Goal: Information Seeking & Learning: Learn about a topic

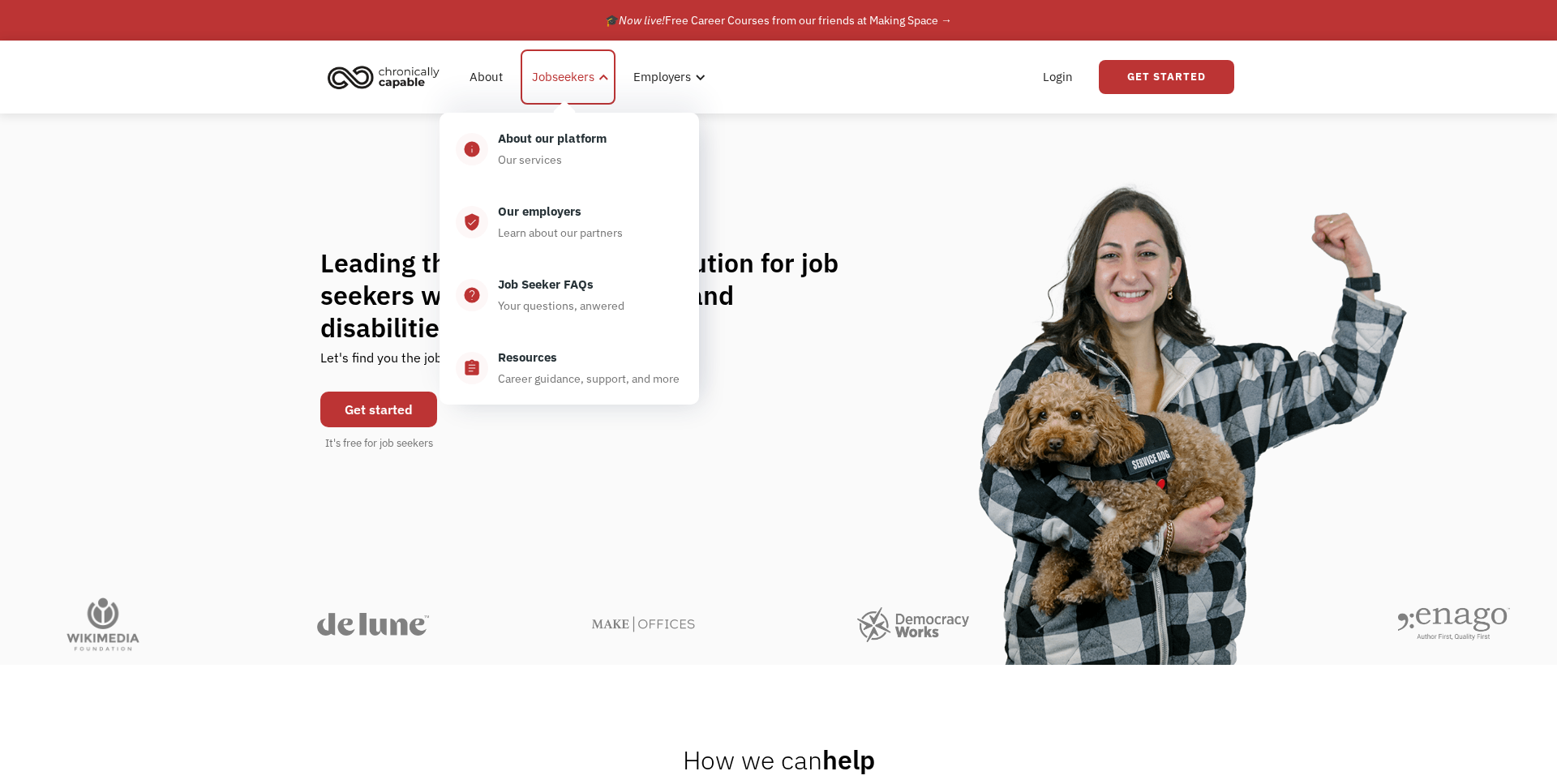
click at [554, 85] on div "Jobseekers" at bounding box center [564, 76] width 63 height 19
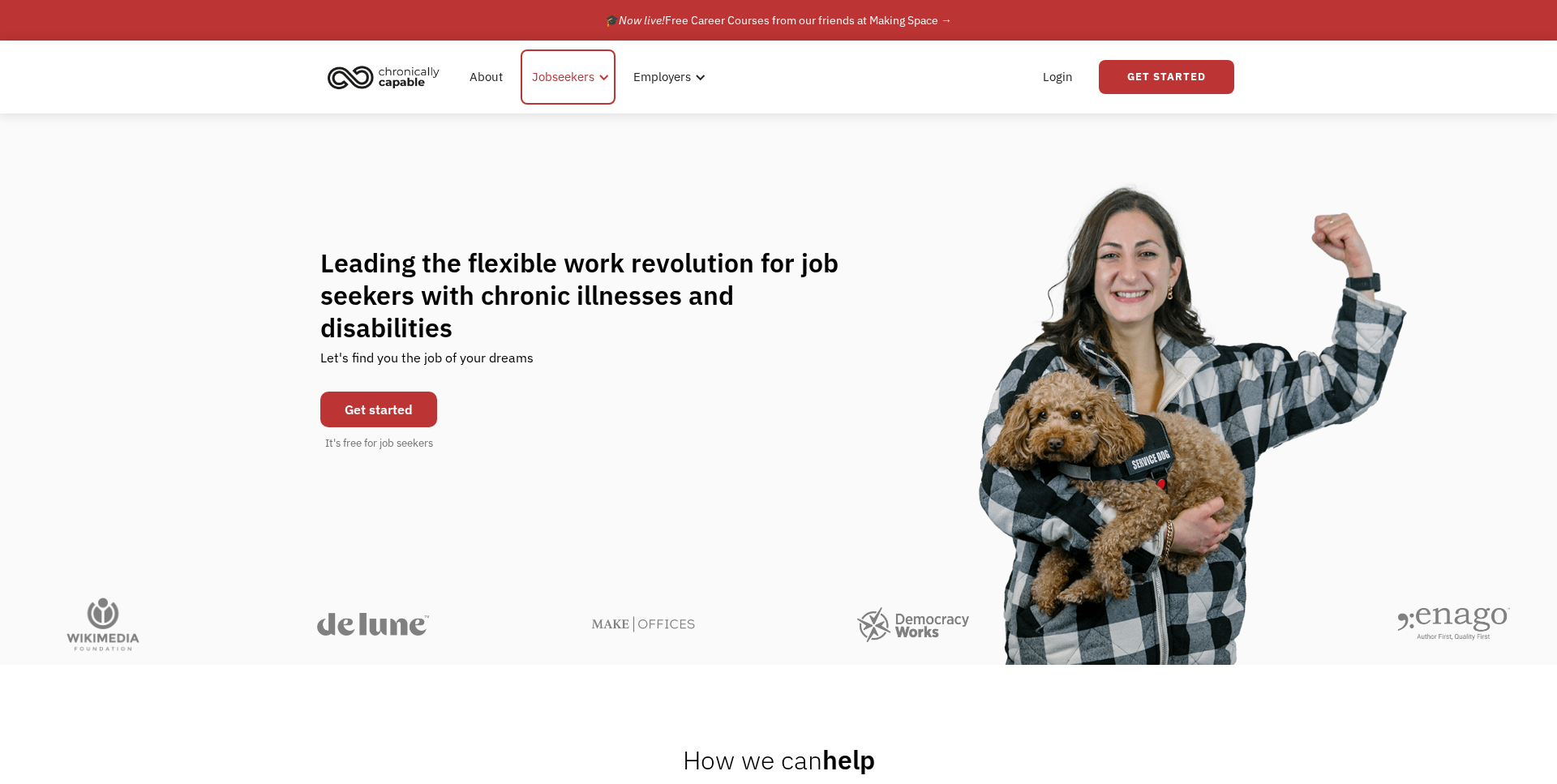
click at [579, 71] on div "Jobseekers" at bounding box center [564, 76] width 63 height 19
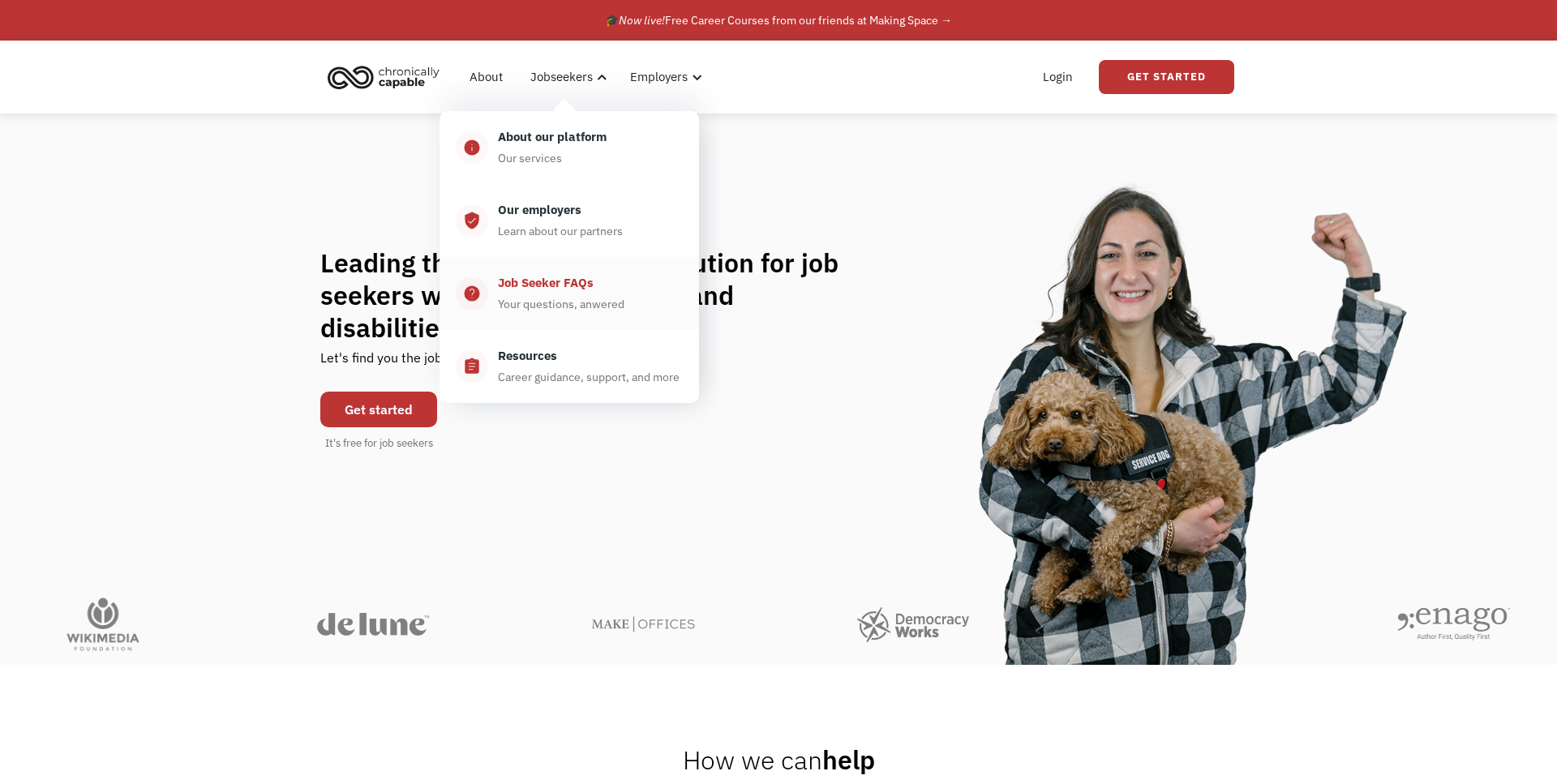
click at [536, 288] on div "Job Seeker FAQs" at bounding box center [546, 283] width 96 height 19
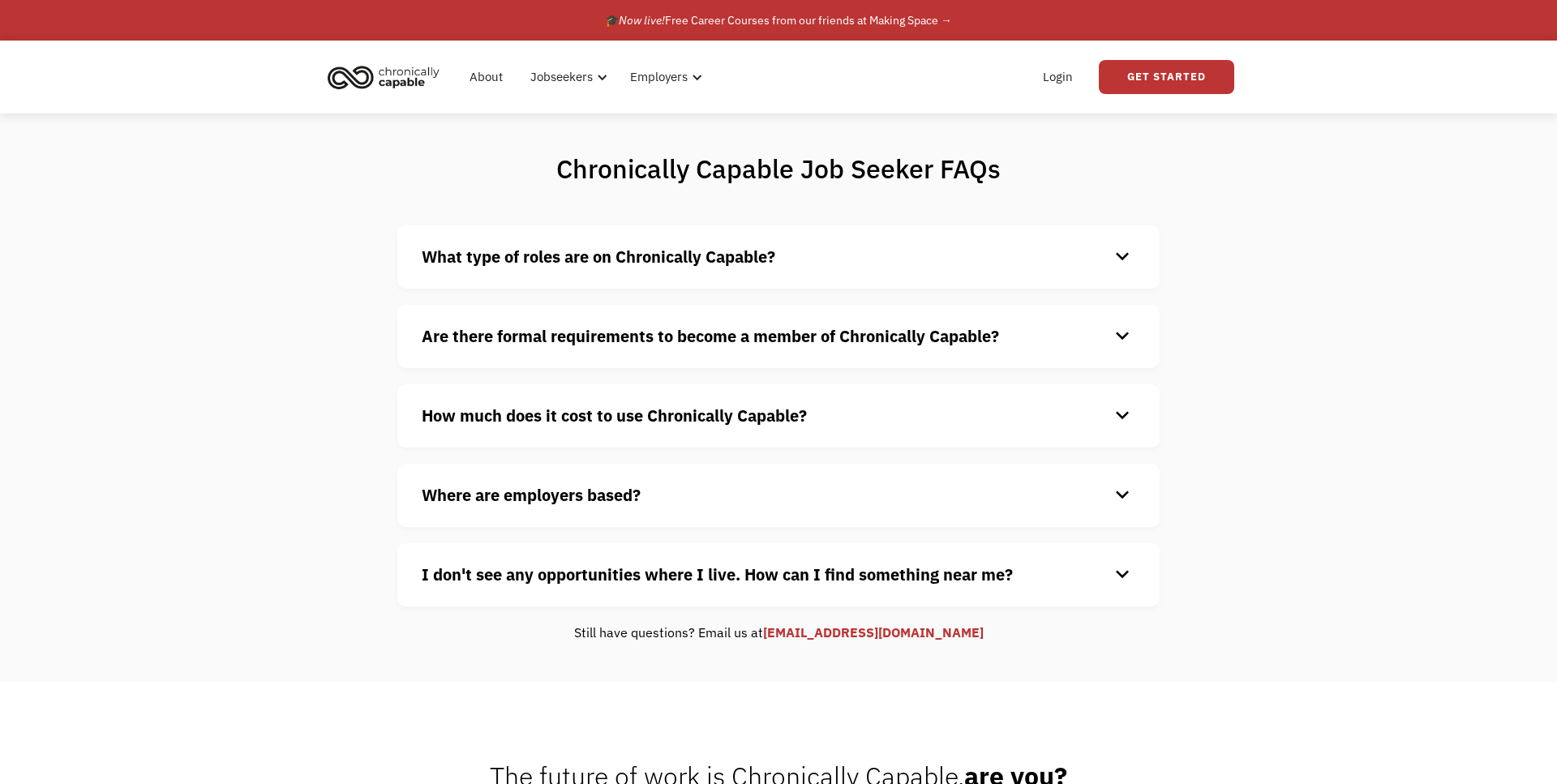
click at [705, 421] on strong "How much does it cost to use Chronically Capable?" at bounding box center [615, 415] width 385 height 22
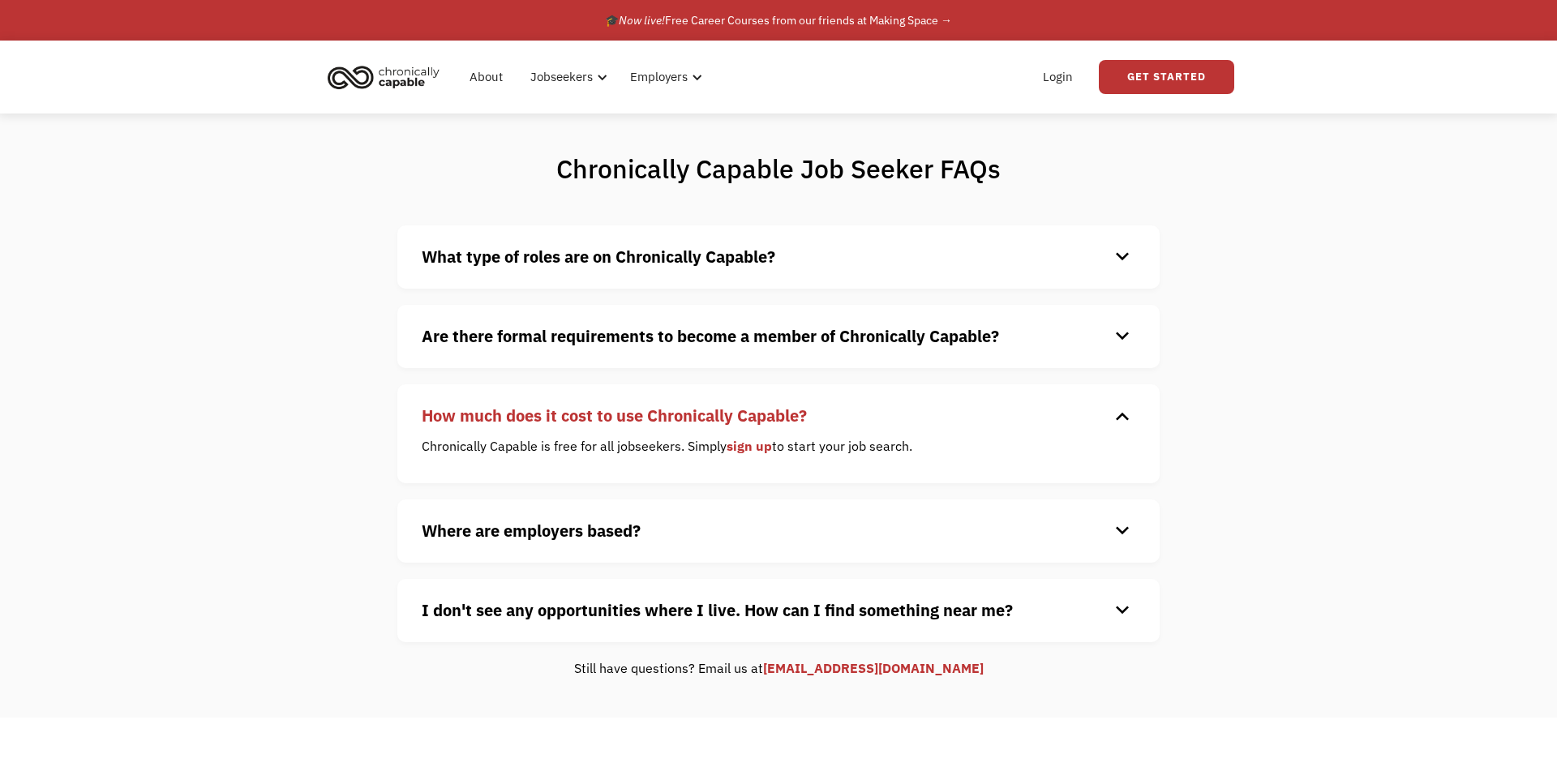
click at [739, 340] on strong "Are there formal requirements to become a member of Chronically Capable?" at bounding box center [710, 336] width 578 height 22
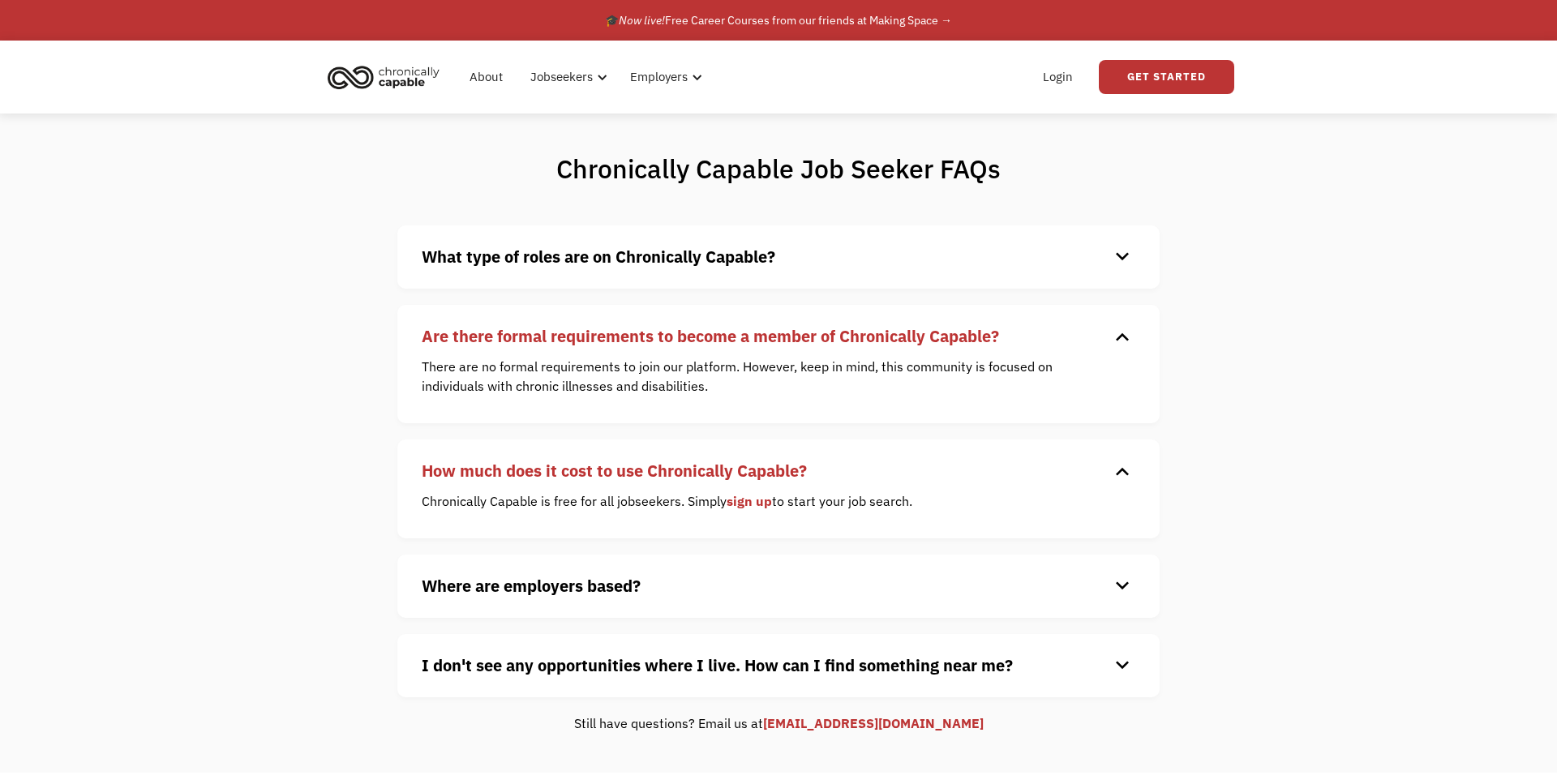
click at [767, 257] on strong "What type of roles are on Chronically Capable?" at bounding box center [599, 257] width 354 height 22
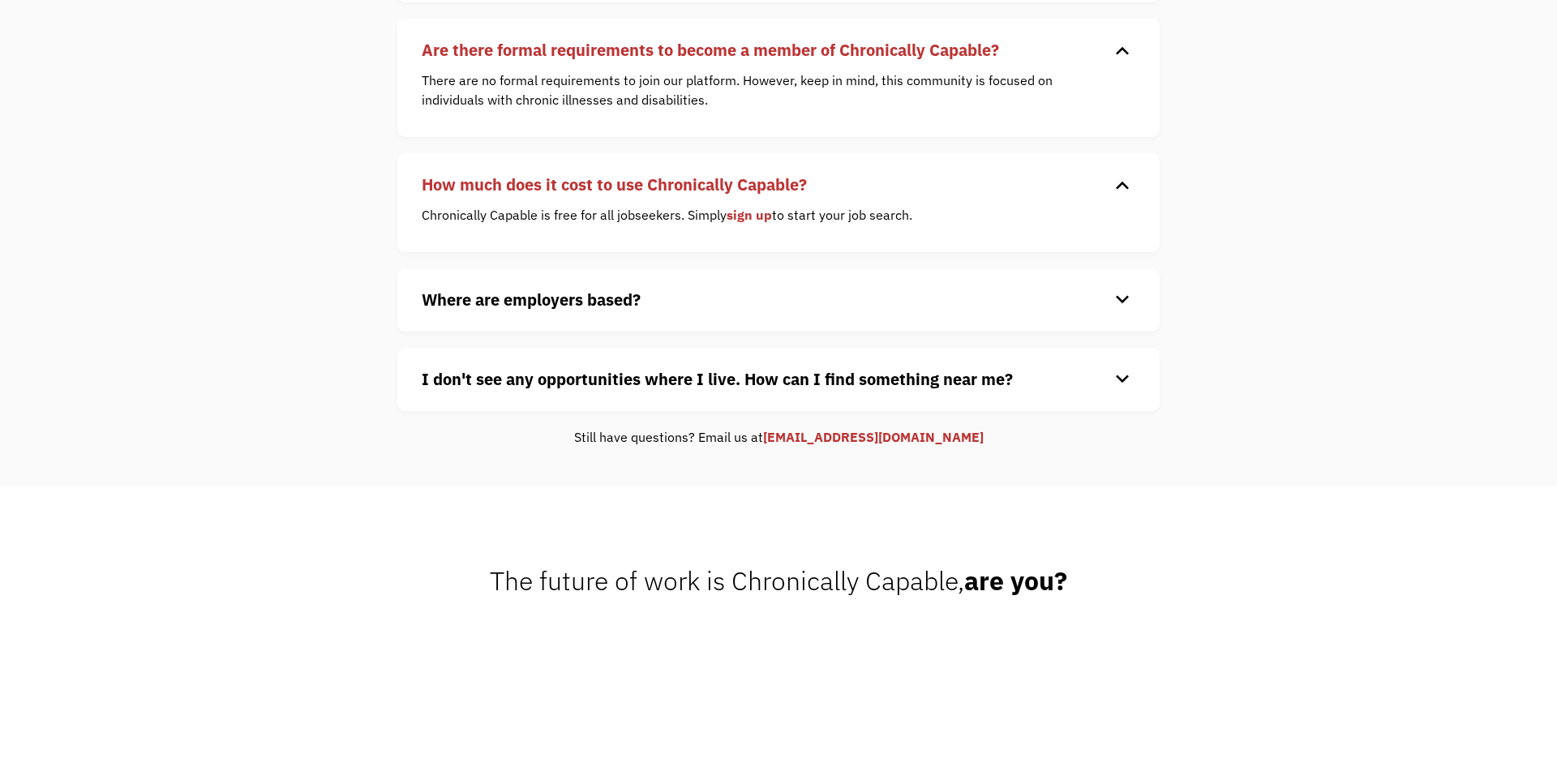
scroll to position [744, 0]
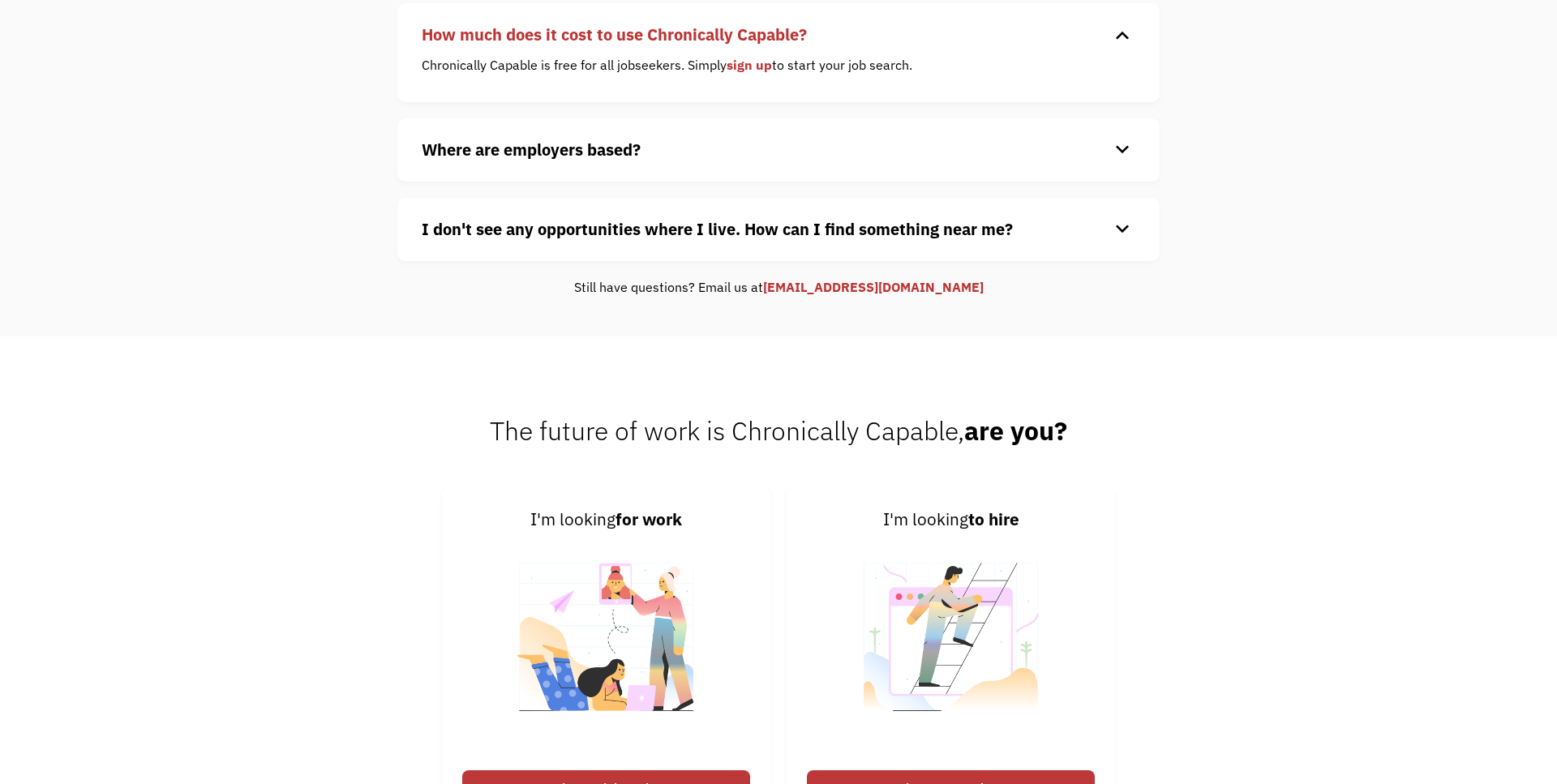
click at [730, 166] on div "Where are employers based? keyboard_arrow_down Our customers are based all over…" at bounding box center [778, 150] width 763 height 64
click at [728, 146] on h4 "Where are employers based?" at bounding box center [766, 150] width 688 height 24
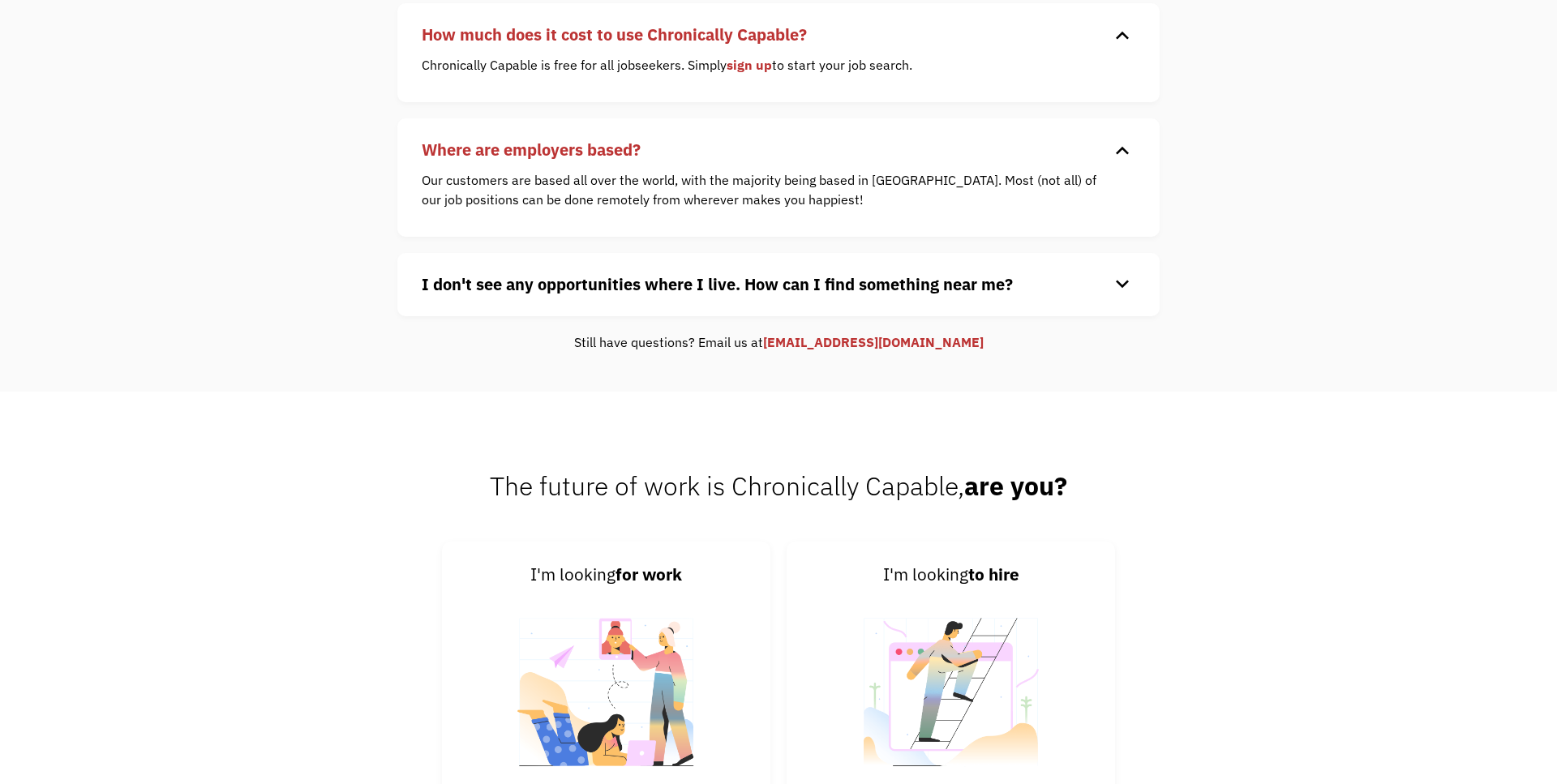
click at [671, 259] on div "I don't see any opportunities where I live. How can I find something near me? k…" at bounding box center [778, 285] width 763 height 64
click at [661, 286] on strong "I don't see any opportunities where I live. How can I find something near me?" at bounding box center [718, 285] width 591 height 22
